Goal: Share content: Share content

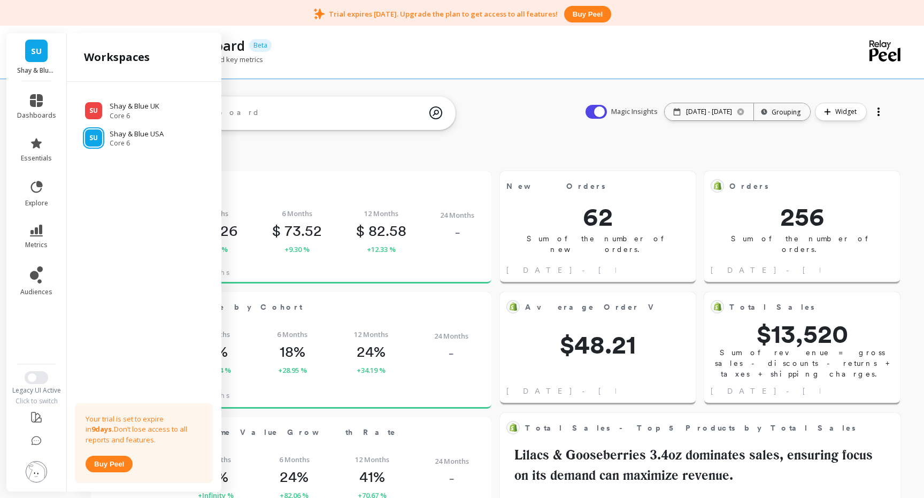
scroll to position [294, 378]
click at [142, 112] on span "Core 6" at bounding box center [135, 116] width 51 height 9
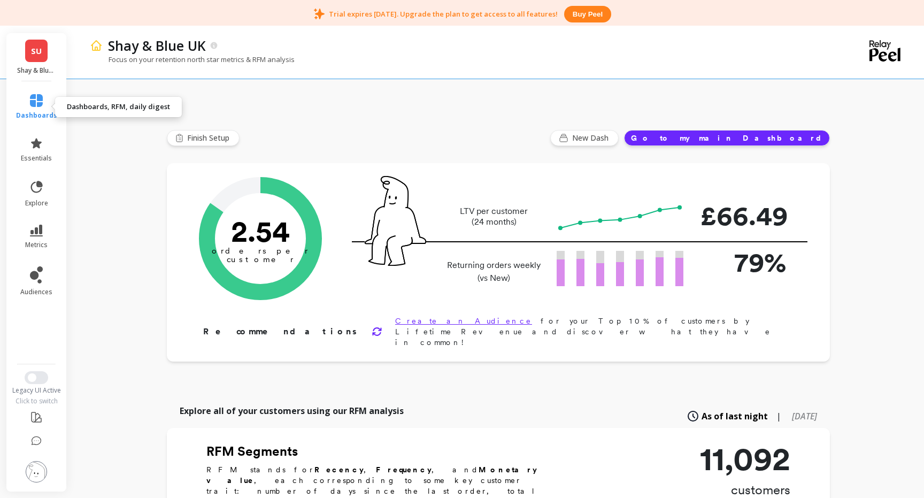
click at [37, 100] on icon at bounding box center [36, 100] width 13 height 13
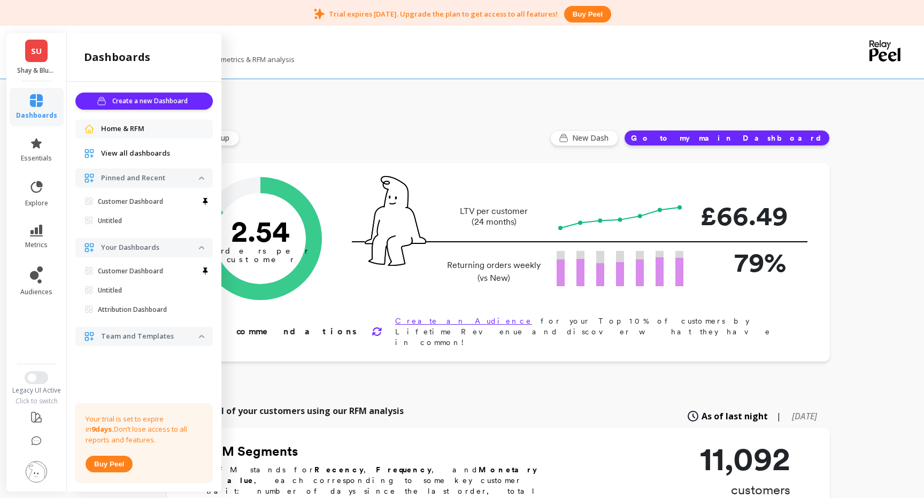
click at [482, 131] on div "Finish Setup New Dash Go to my main Dashboard" at bounding box center [498, 138] width 663 height 16
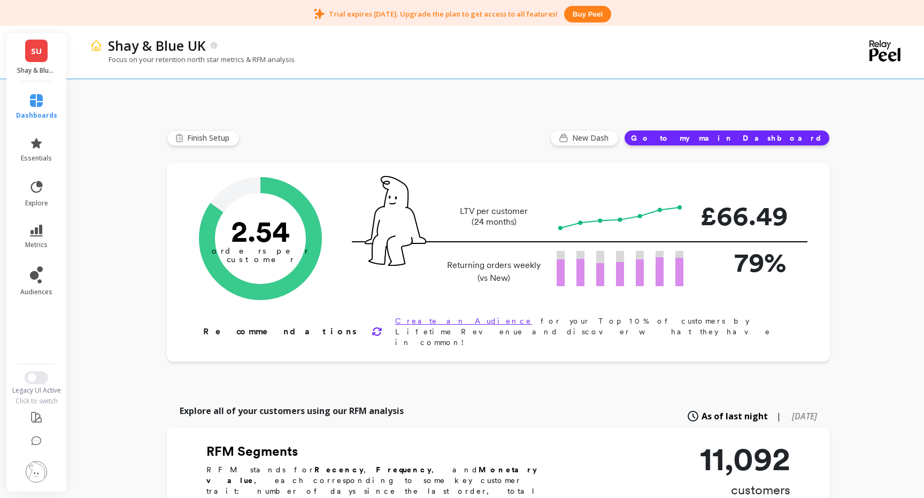
click at [773, 139] on button "Go to my main Dashboard" at bounding box center [727, 138] width 206 height 16
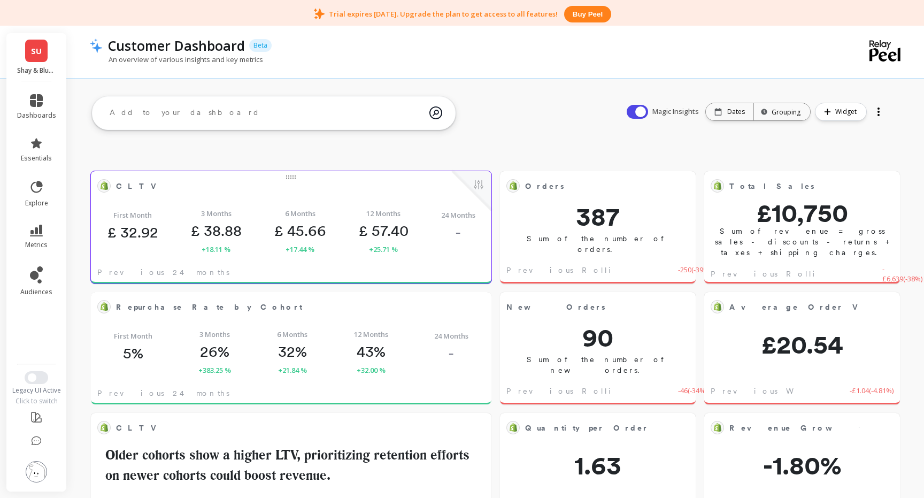
scroll to position [294, 378]
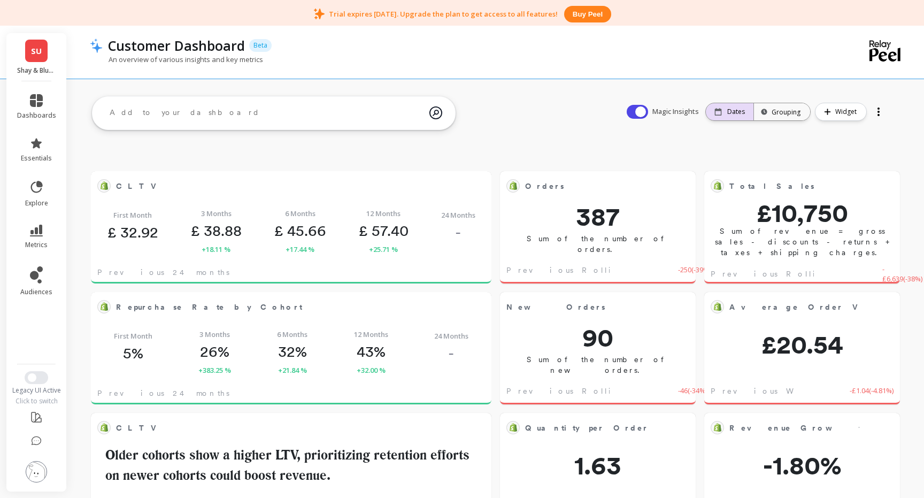
click at [732, 113] on p "Dates" at bounding box center [736, 112] width 18 height 9
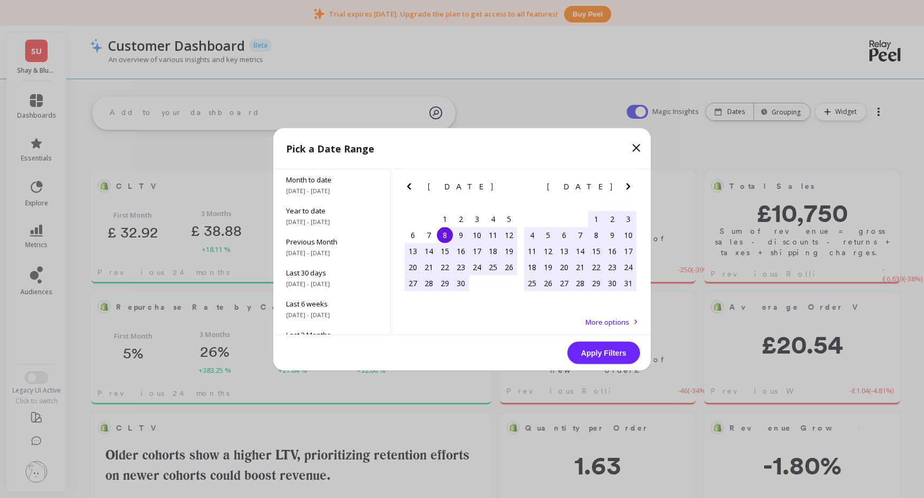
click at [627, 180] on icon "Next Month" at bounding box center [628, 186] width 13 height 13
click at [548, 283] on div "29" at bounding box center [548, 283] width 16 height 16
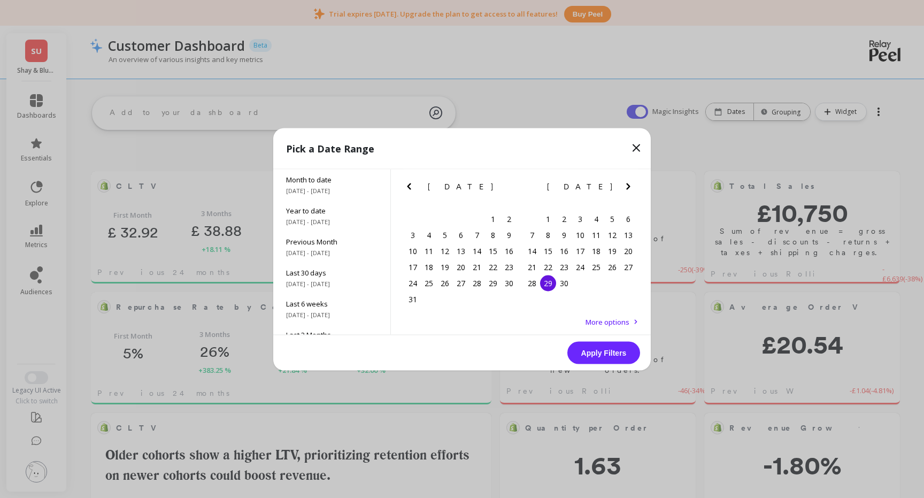
click at [628, 187] on icon "Next Month" at bounding box center [628, 186] width 4 height 6
click at [534, 239] on div "5" at bounding box center [532, 235] width 16 height 16
click at [602, 351] on button "Apply Filters" at bounding box center [603, 352] width 73 height 22
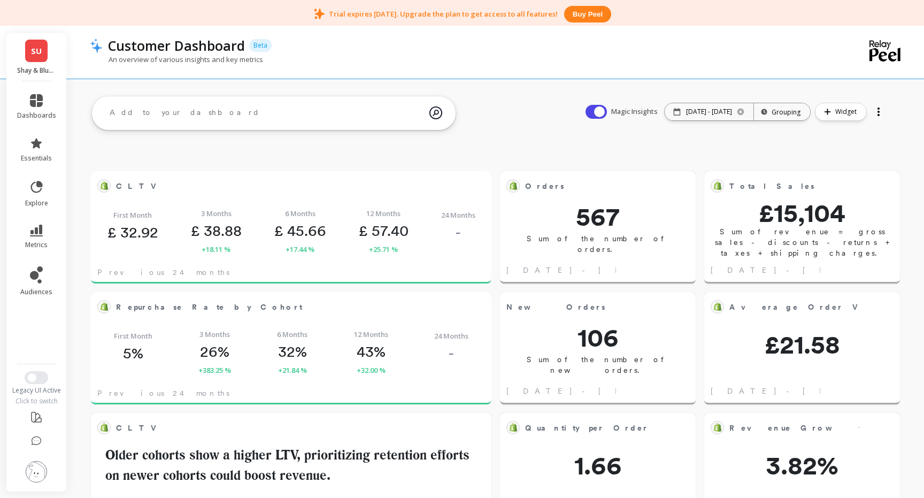
click at [875, 112] on div at bounding box center [878, 111] width 15 height 17
click at [836, 158] on span "Share" at bounding box center [843, 155] width 20 height 11
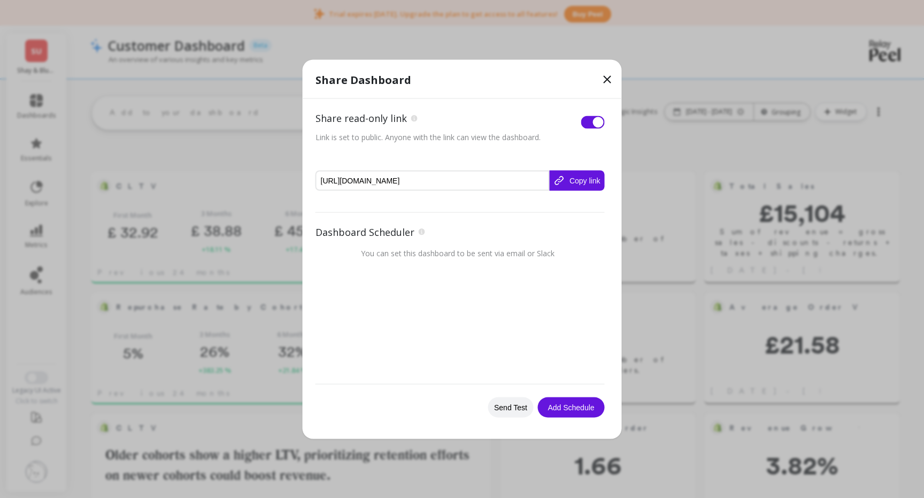
click at [576, 187] on button "Copy link" at bounding box center [576, 180] width 55 height 20
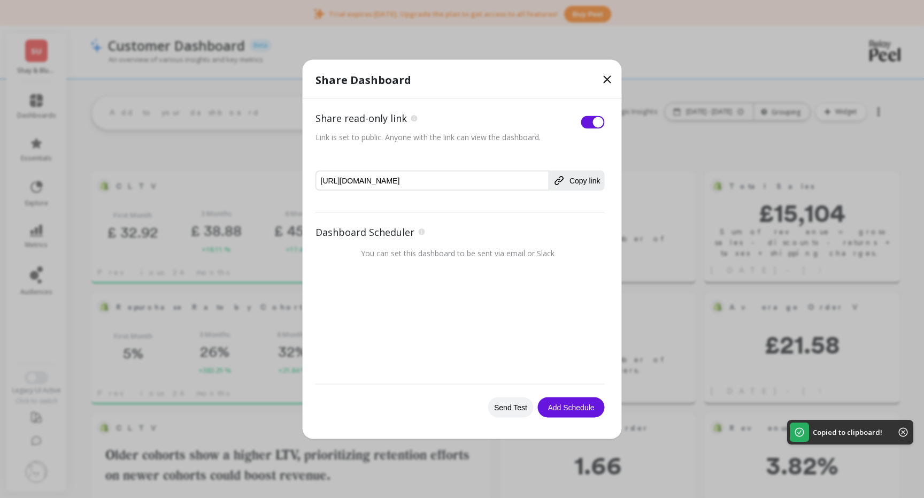
click at [606, 80] on icon at bounding box center [607, 79] width 6 height 6
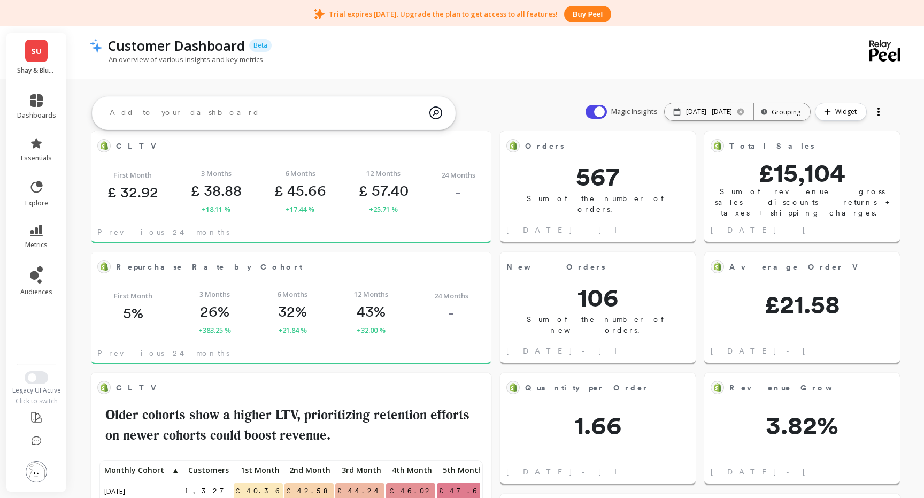
scroll to position [42, 0]
